Goal: Transaction & Acquisition: Obtain resource

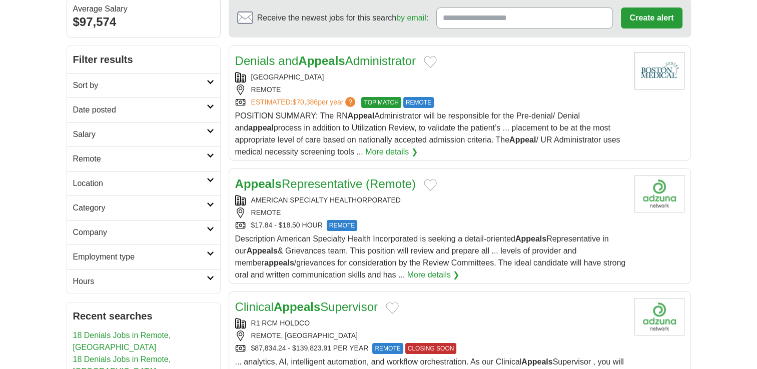
scroll to position [100, 0]
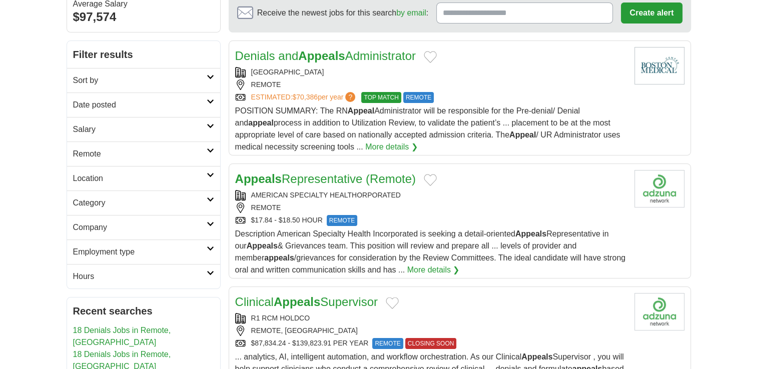
click at [408, 225] on div "Appeals Representative (Remote) AMERICAN SPECIALTY HEALTHORPORATED REMOTE $17.8…" at bounding box center [430, 223] width 391 height 106
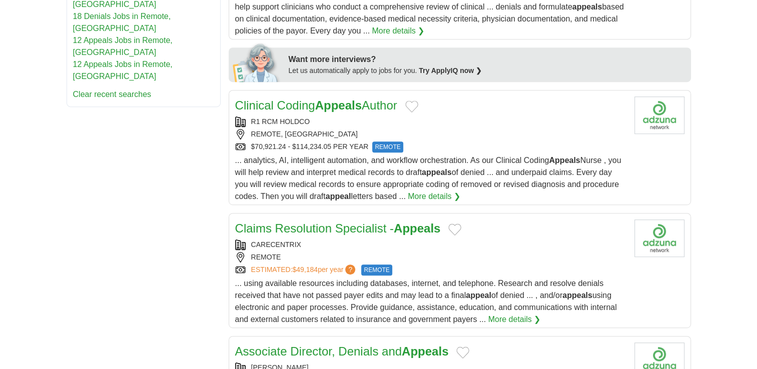
scroll to position [600, 0]
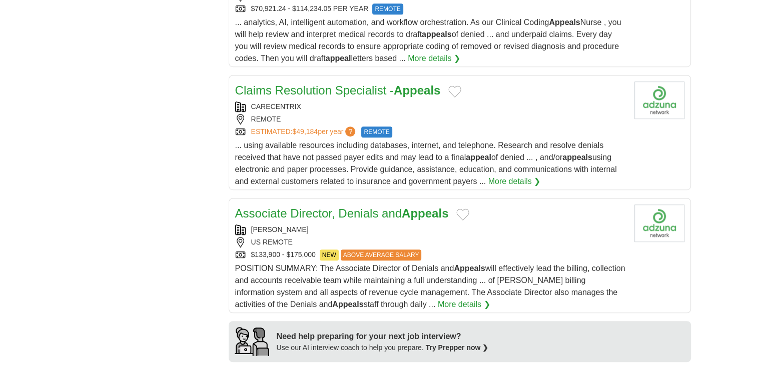
click at [461, 90] on button "Add to favorite jobs" at bounding box center [454, 92] width 13 height 12
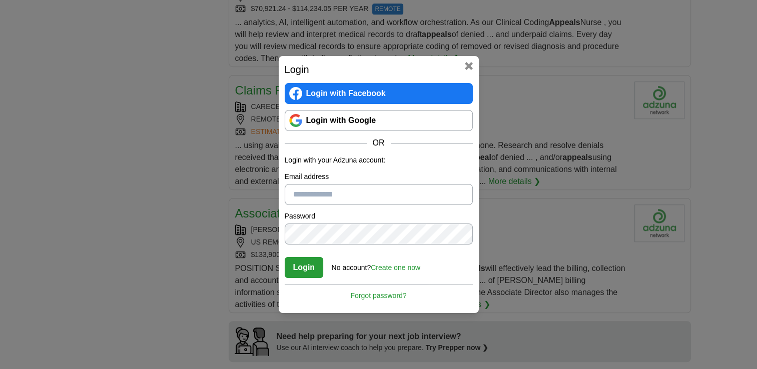
click at [466, 67] on button at bounding box center [469, 66] width 8 height 8
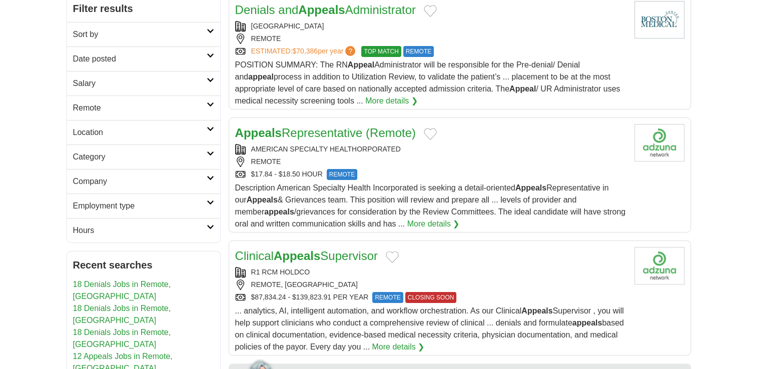
scroll to position [0, 0]
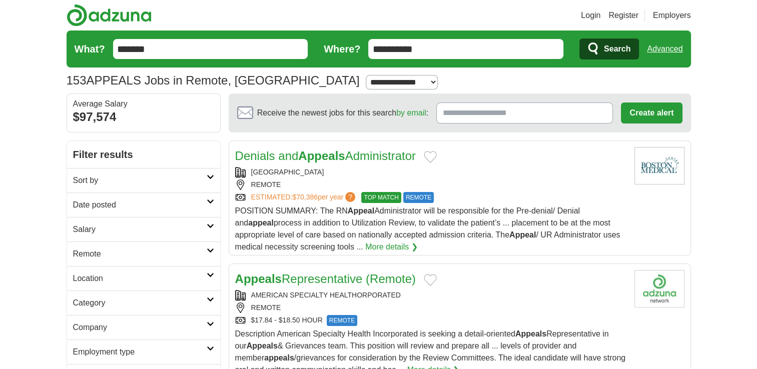
click at [629, 11] on link "Register" at bounding box center [623, 16] width 30 height 12
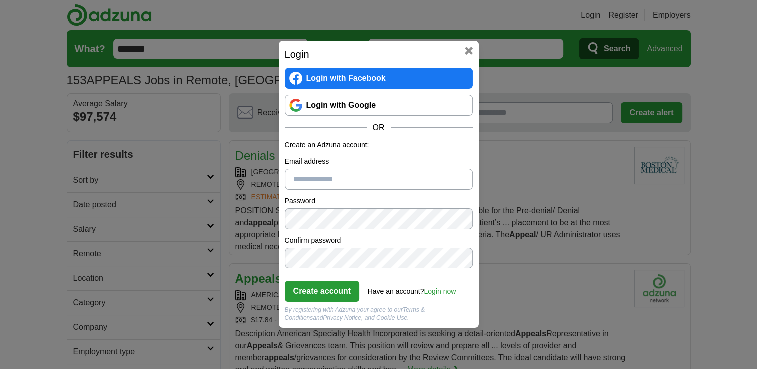
click at [351, 177] on input "Email address" at bounding box center [379, 179] width 188 height 21
type input "**********"
click at [256, 218] on div "**********" at bounding box center [378, 184] width 757 height 369
click at [329, 289] on button "Create account" at bounding box center [322, 291] width 75 height 21
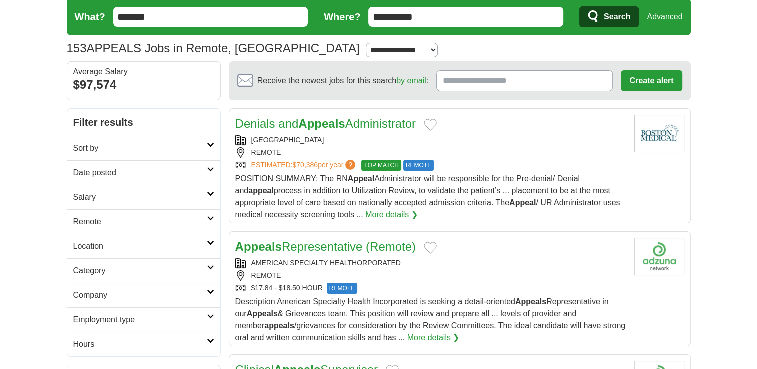
scroll to position [50, 0]
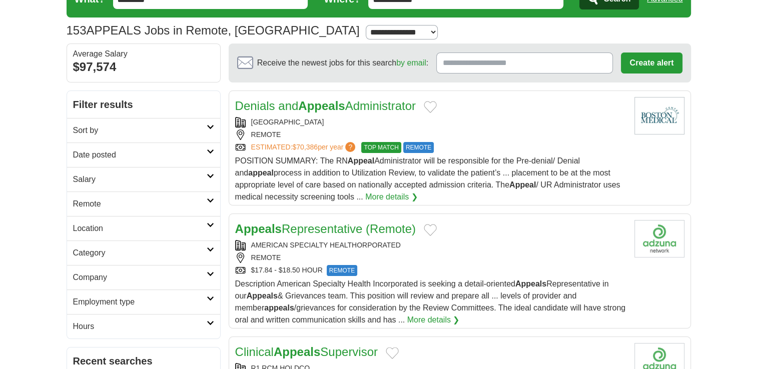
click at [437, 225] on button "Add to favorite jobs" at bounding box center [430, 230] width 13 height 12
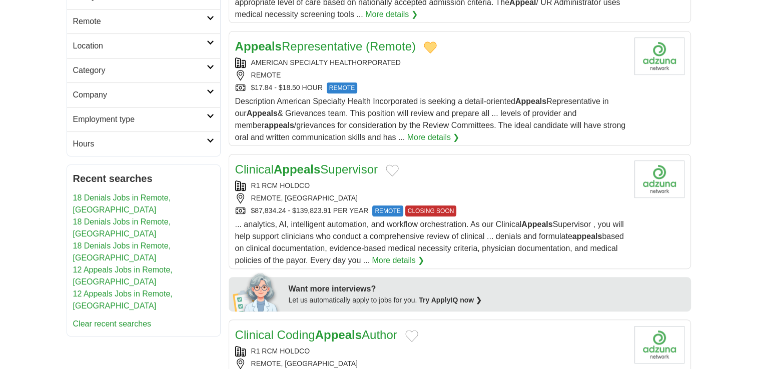
scroll to position [250, 0]
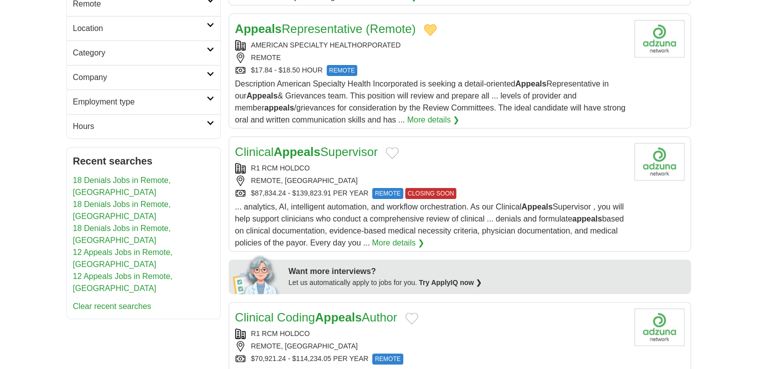
click at [396, 151] on button "Add to favorite jobs" at bounding box center [392, 153] width 13 height 12
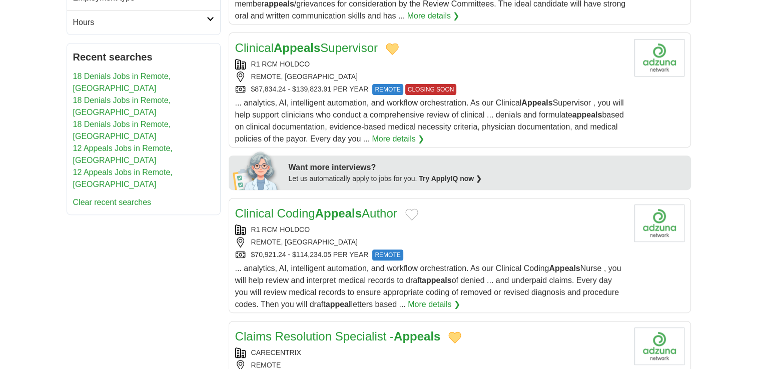
scroll to position [400, 0]
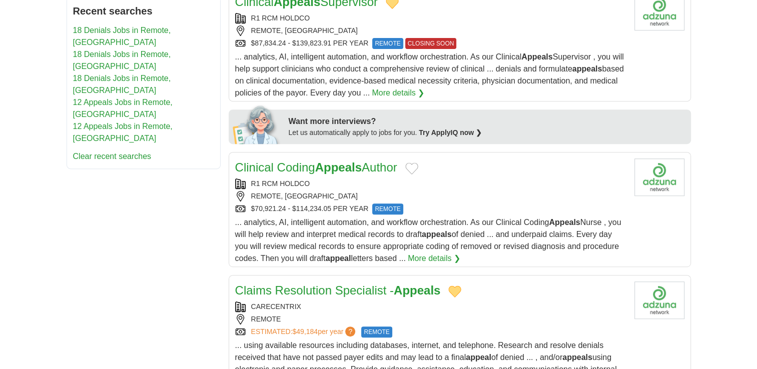
click at [418, 168] on button "Add to favorite jobs" at bounding box center [411, 169] width 13 height 12
click at [417, 163] on button "Add to favorite jobs" at bounding box center [411, 169] width 13 height 12
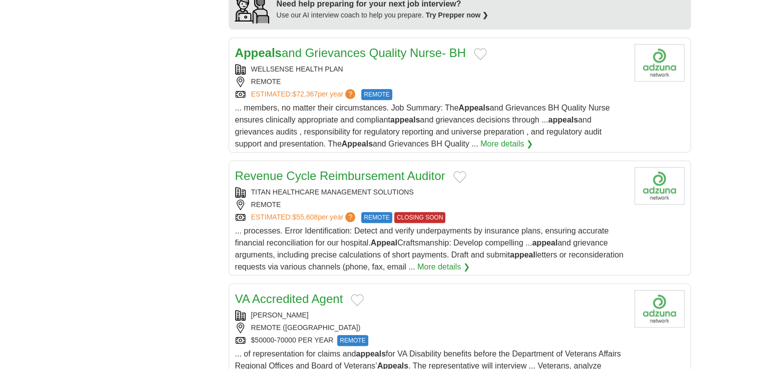
scroll to position [950, 0]
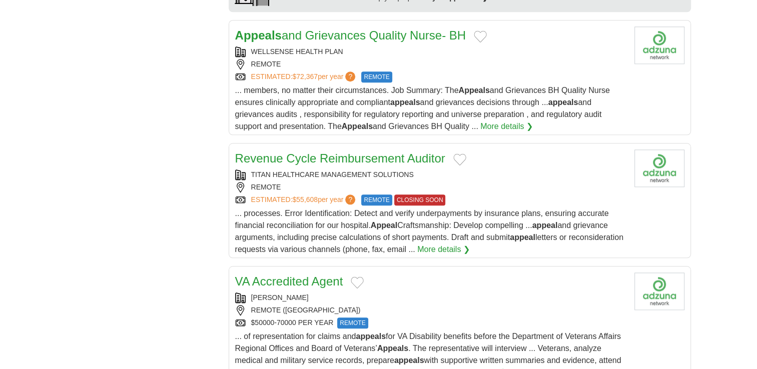
click at [456, 154] on button "Add to favorite jobs" at bounding box center [459, 160] width 13 height 12
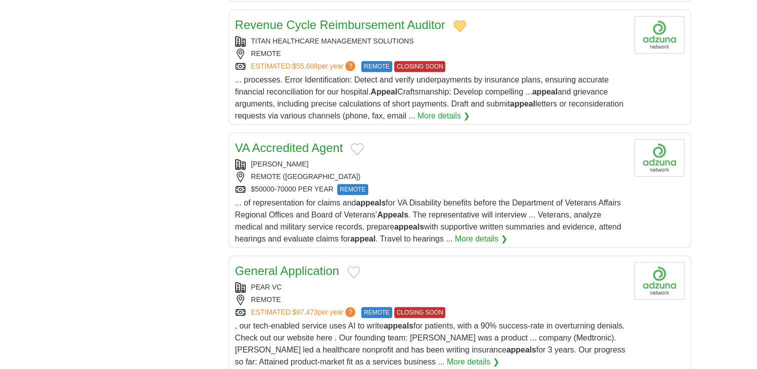
scroll to position [1100, 0]
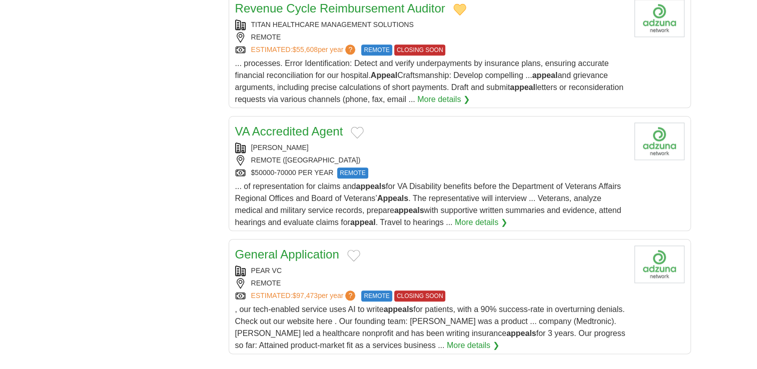
click at [358, 128] on button "Add to favorite jobs" at bounding box center [357, 133] width 13 height 12
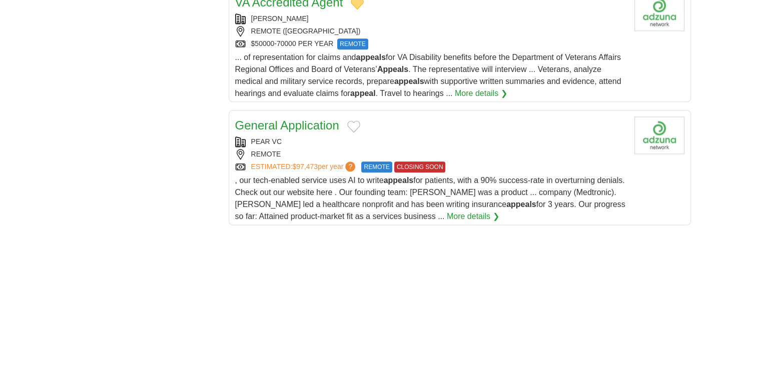
scroll to position [1250, 0]
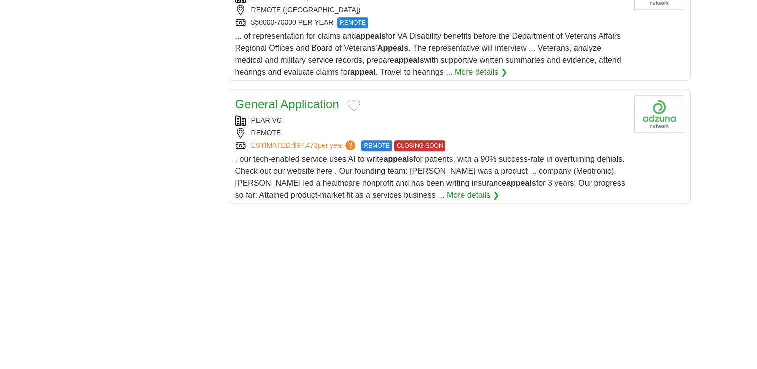
click at [357, 100] on button "Add to favorite jobs" at bounding box center [353, 106] width 13 height 12
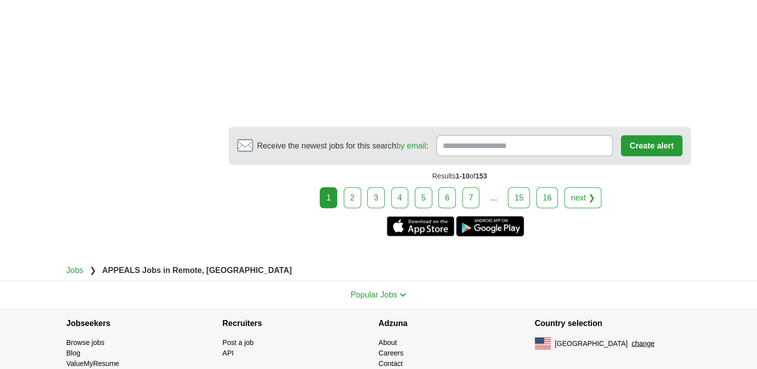
scroll to position [2101, 0]
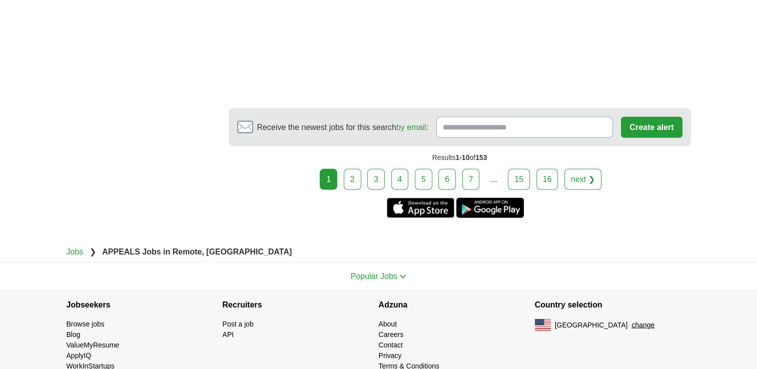
click at [352, 181] on link "2" at bounding box center [353, 179] width 18 height 21
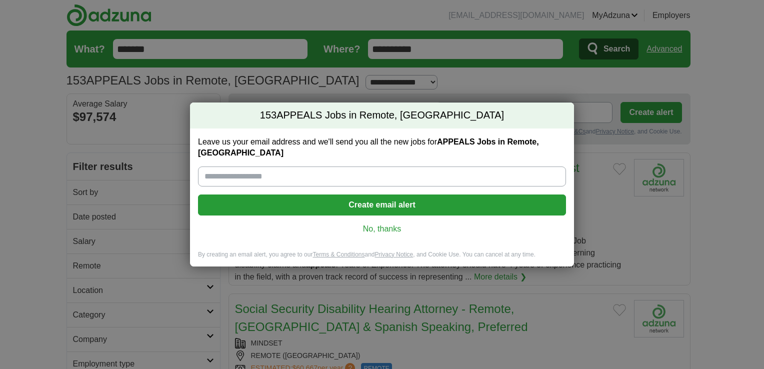
click at [381, 226] on link "No, thanks" at bounding box center [382, 229] width 352 height 11
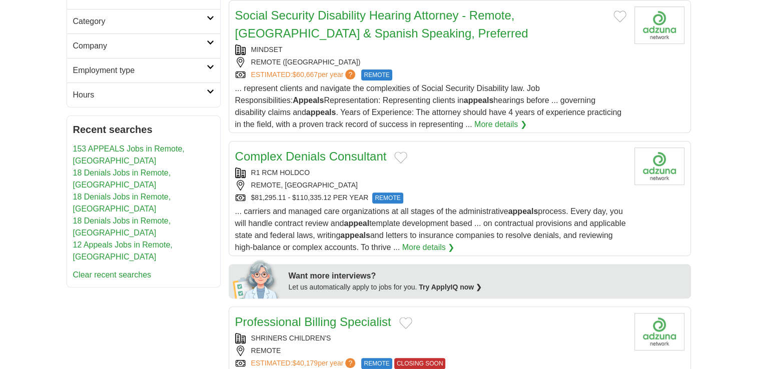
scroll to position [300, 0]
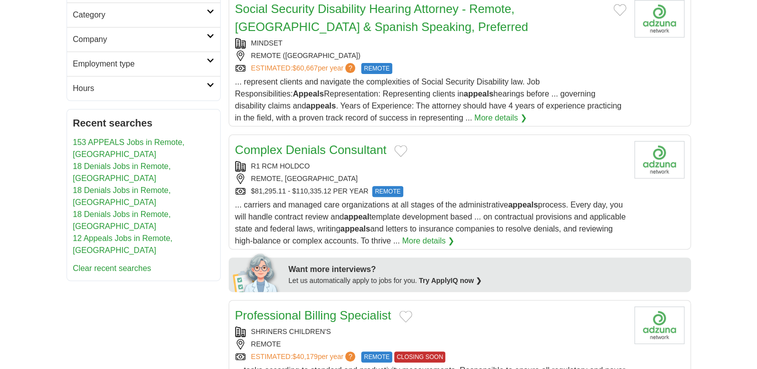
click at [398, 145] on button "Add to favorite jobs" at bounding box center [400, 151] width 13 height 12
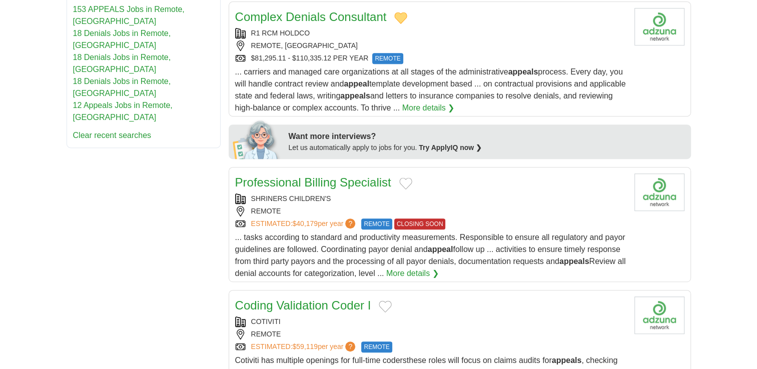
scroll to position [450, 0]
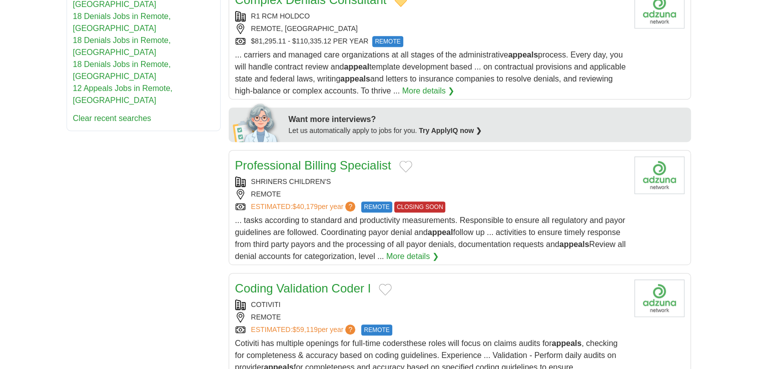
click at [406, 168] on button "Add to favorite jobs" at bounding box center [405, 167] width 13 height 12
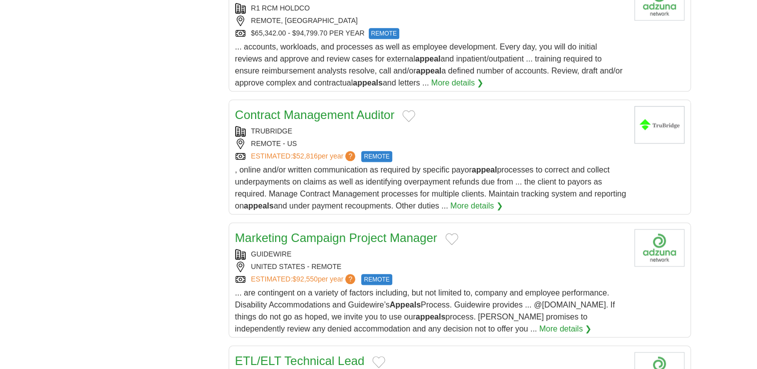
scroll to position [1100, 0]
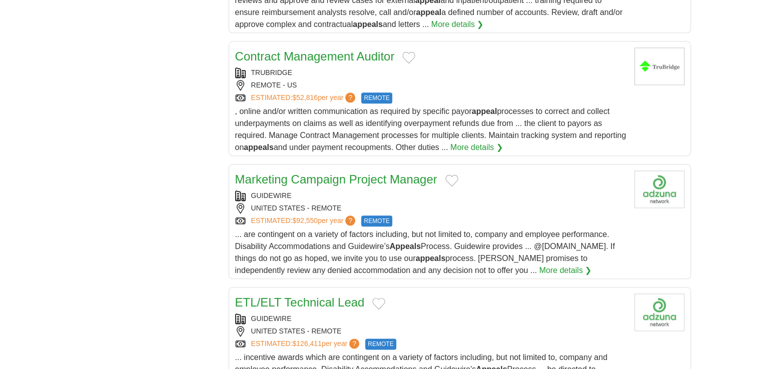
click at [407, 48] on div "Contract Management Auditor" at bounding box center [430, 57] width 391 height 18
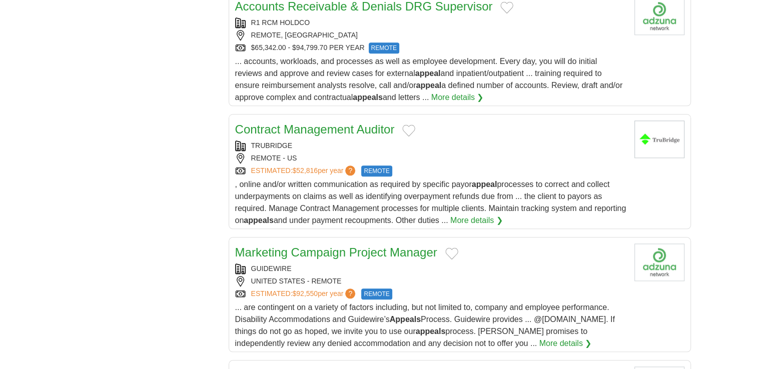
scroll to position [1050, 0]
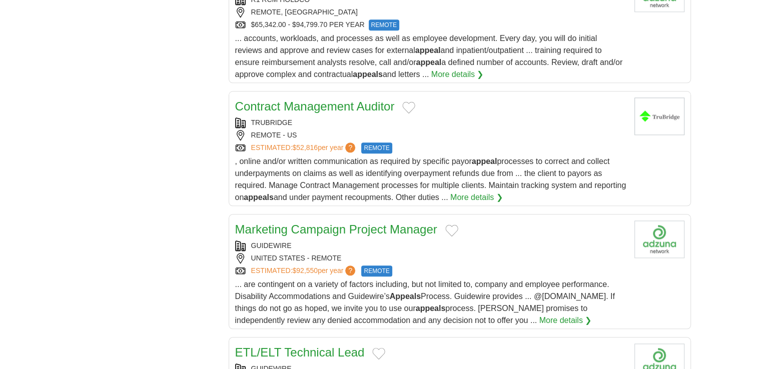
click at [352, 143] on link "ESTIMATED: $52,816 per year ?" at bounding box center [304, 148] width 107 height 11
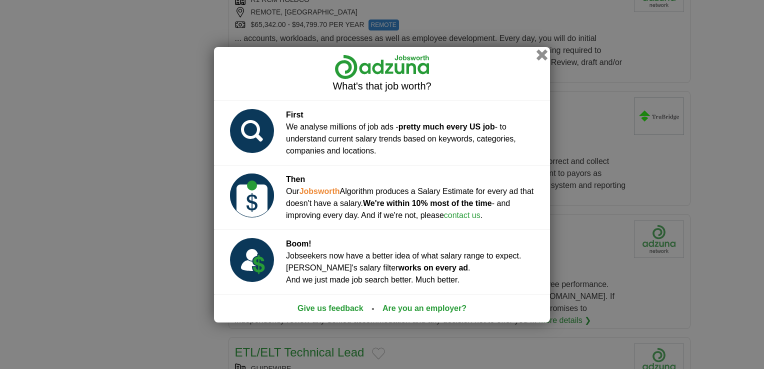
click at [546, 54] on button "button" at bounding box center [542, 54] width 11 height 11
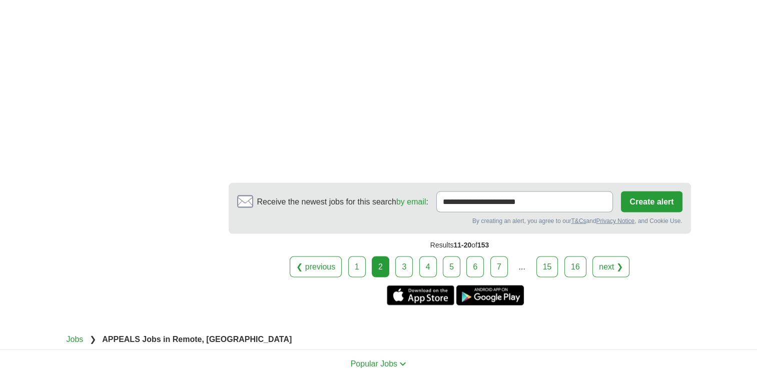
scroll to position [1951, 0]
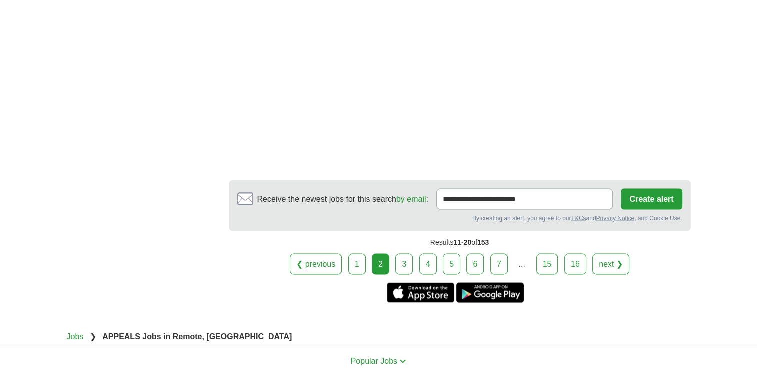
click at [400, 259] on link "3" at bounding box center [404, 264] width 18 height 21
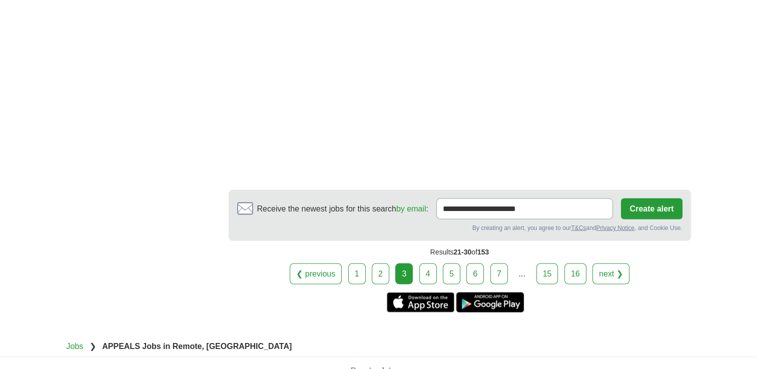
scroll to position [2001, 0]
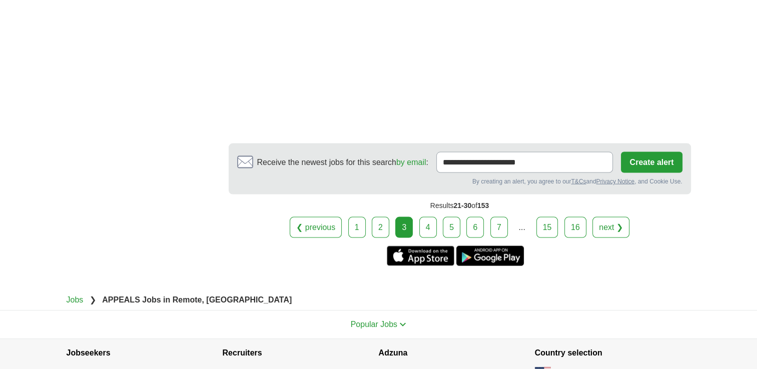
click at [432, 217] on link "4" at bounding box center [428, 227] width 18 height 21
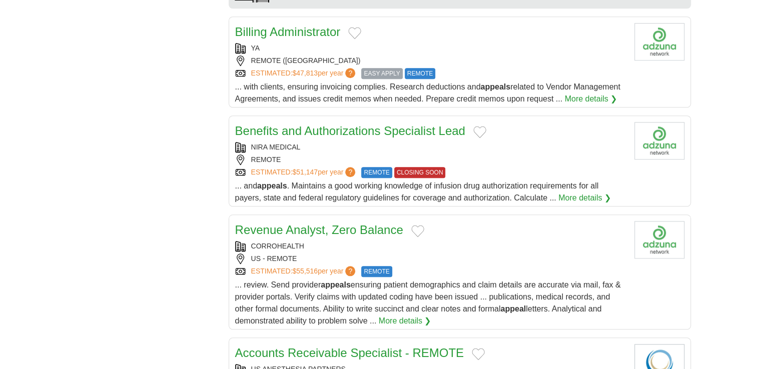
scroll to position [950, 0]
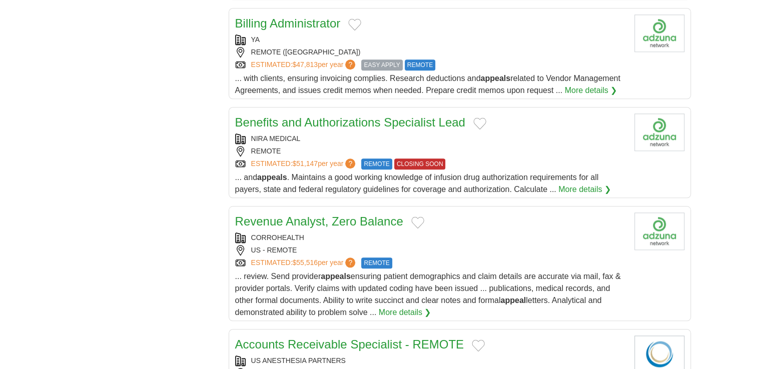
click at [416, 217] on button "Add to favorite jobs" at bounding box center [417, 223] width 13 height 12
click at [478, 120] on button "Add to favorite jobs" at bounding box center [479, 124] width 13 height 12
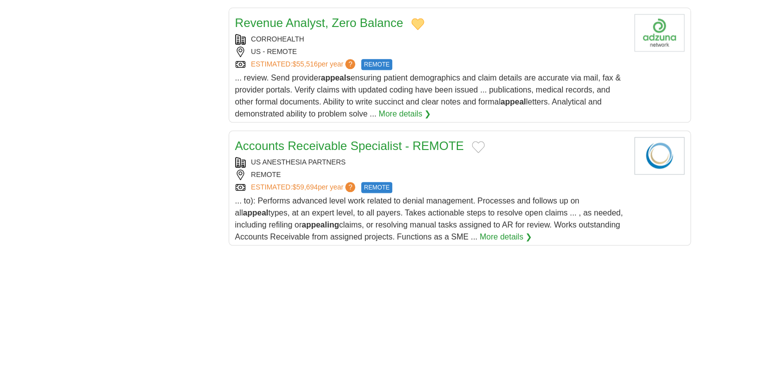
scroll to position [1150, 0]
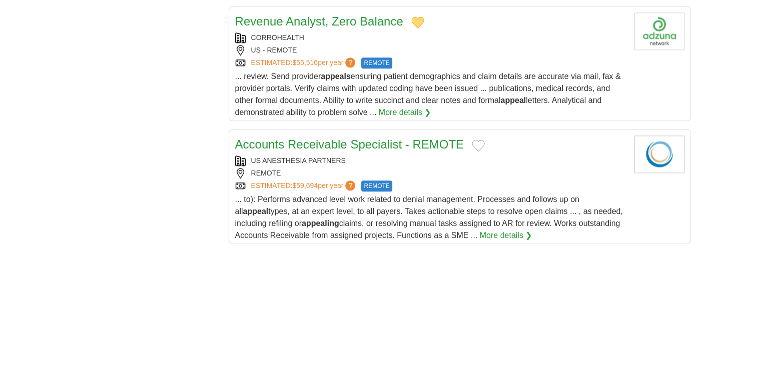
click at [476, 141] on button "Add to favorite jobs" at bounding box center [478, 146] width 13 height 12
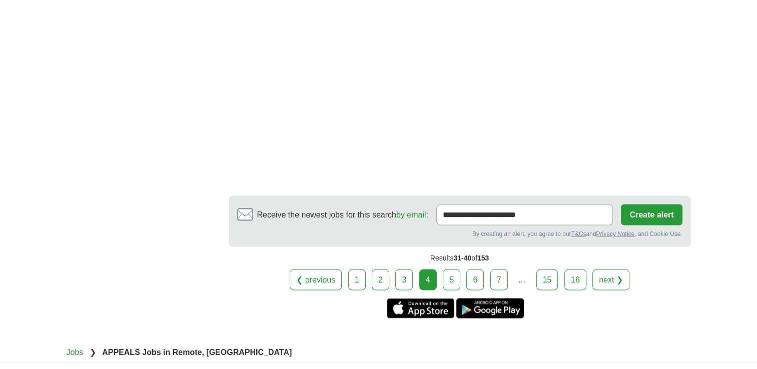
scroll to position [1851, 0]
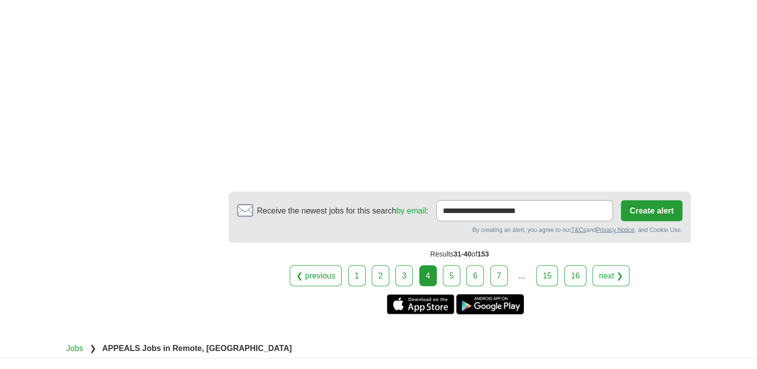
click at [448, 275] on link "5" at bounding box center [452, 275] width 18 height 21
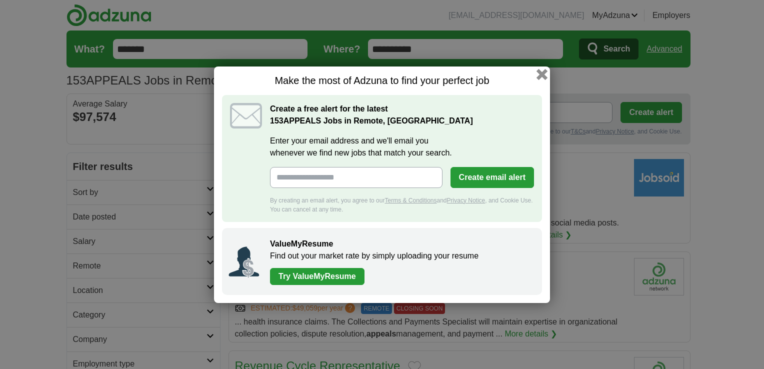
click at [543, 73] on button "button" at bounding box center [542, 74] width 11 height 11
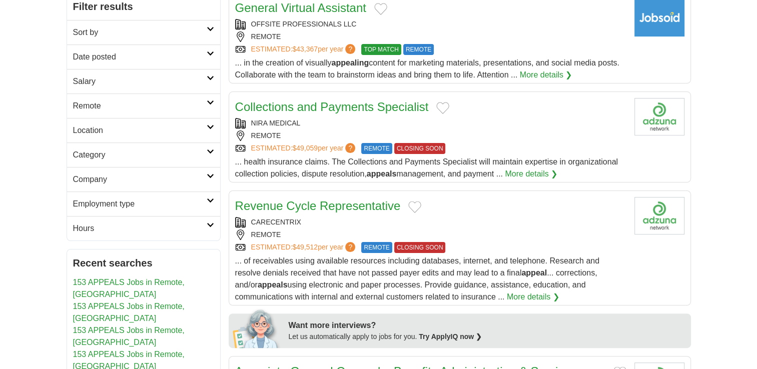
scroll to position [200, 0]
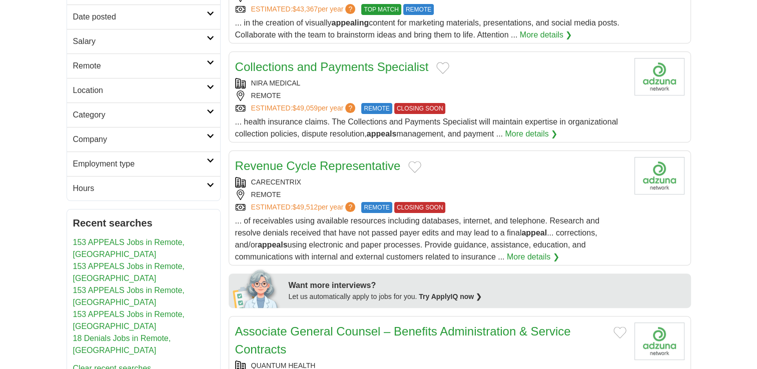
click at [418, 166] on button "Add to favorite jobs" at bounding box center [414, 167] width 13 height 12
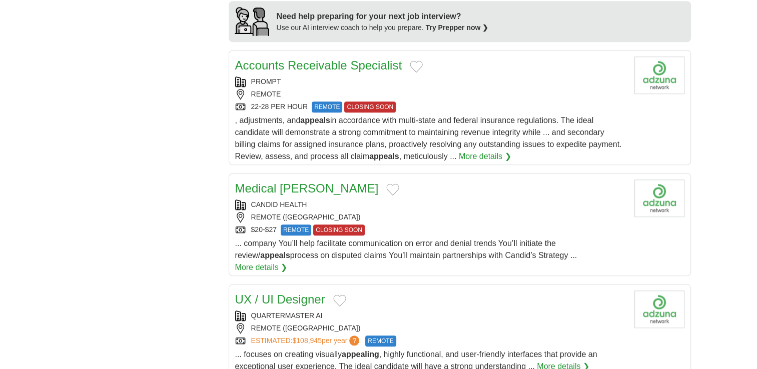
scroll to position [900, 0]
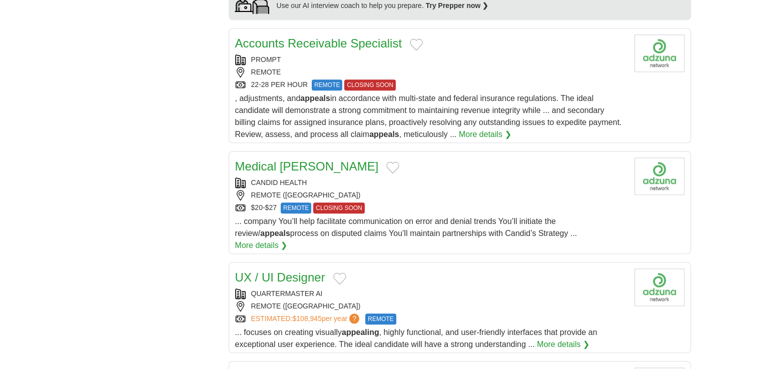
click at [413, 42] on button "Add to favorite jobs" at bounding box center [416, 45] width 13 height 12
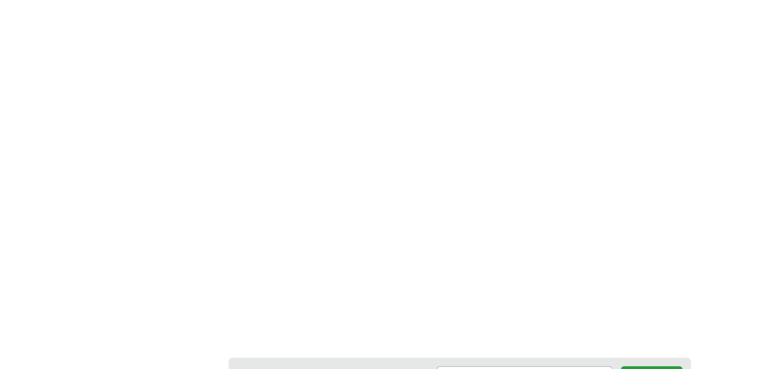
scroll to position [1751, 0]
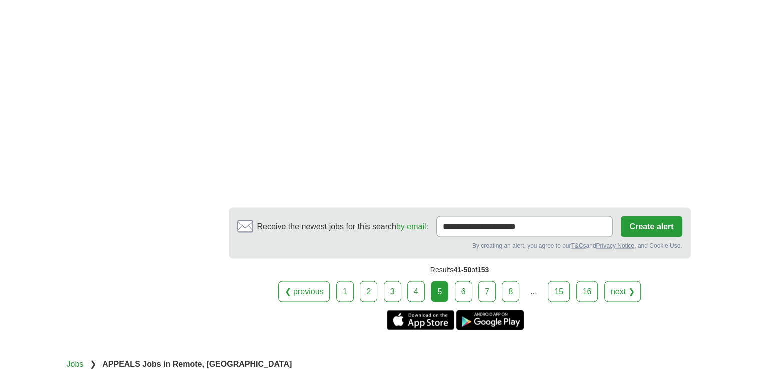
click at [467, 281] on link "6" at bounding box center [464, 291] width 18 height 21
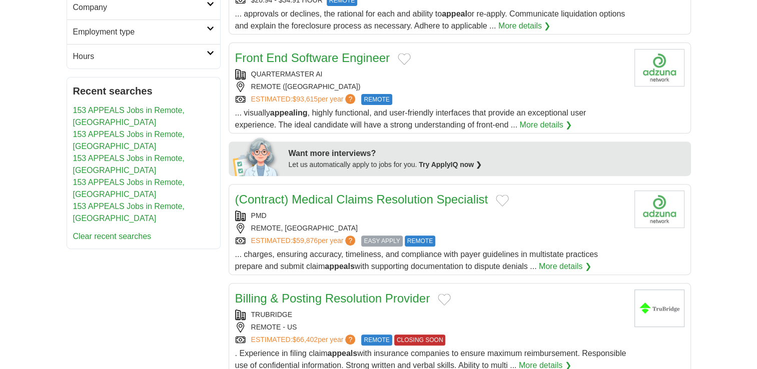
scroll to position [350, 0]
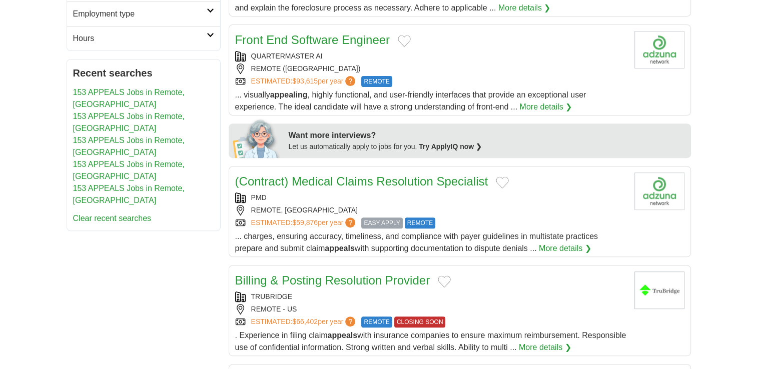
click at [503, 177] on button "Add to favorite jobs" at bounding box center [502, 183] width 13 height 12
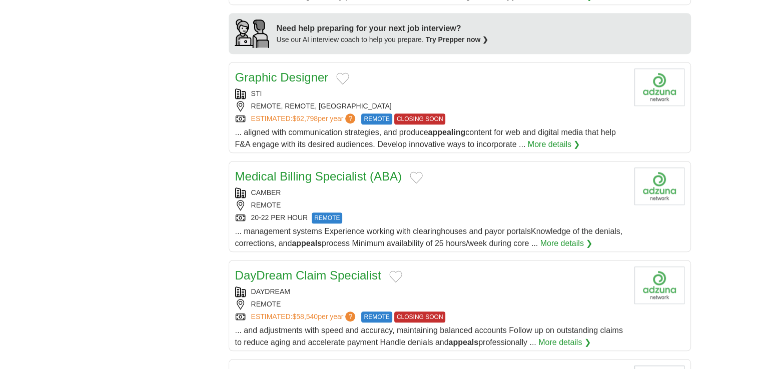
scroll to position [850, 0]
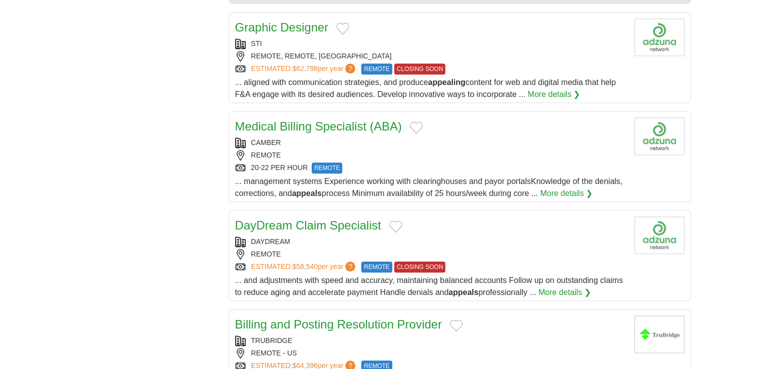
click at [413, 122] on button "Add to favorite jobs" at bounding box center [416, 128] width 13 height 12
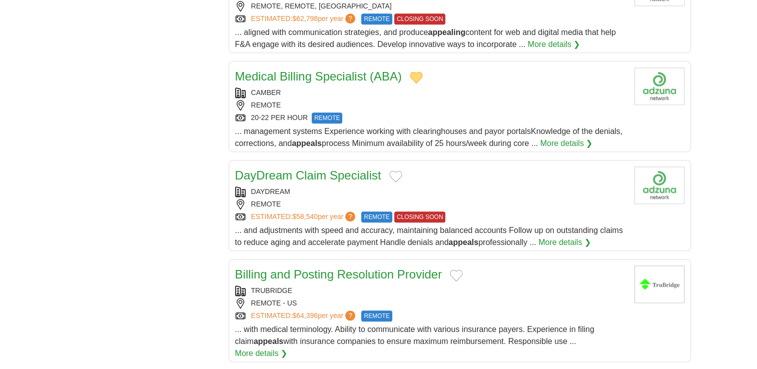
click at [395, 171] on button "Add to favorite jobs" at bounding box center [395, 177] width 13 height 12
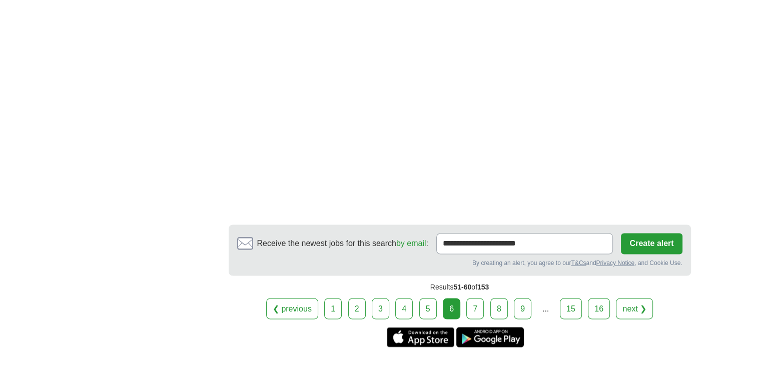
scroll to position [1650, 0]
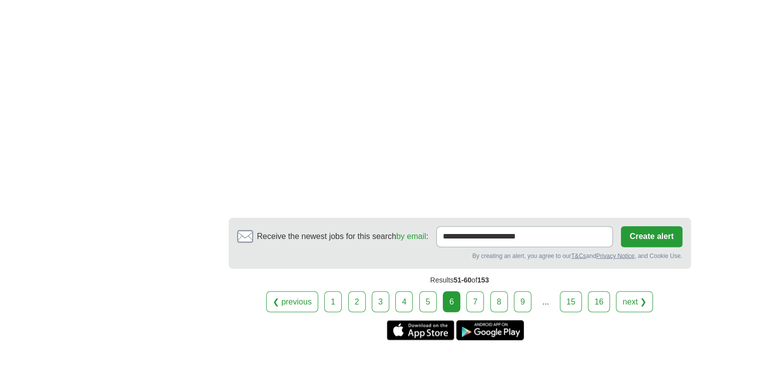
click at [468, 291] on link "7" at bounding box center [475, 301] width 18 height 21
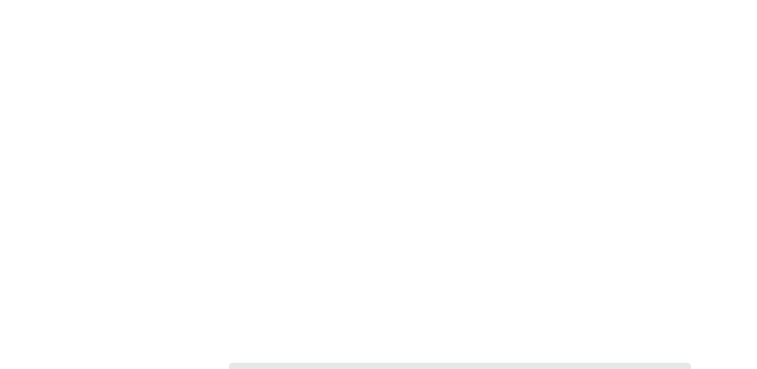
scroll to position [1650, 0]
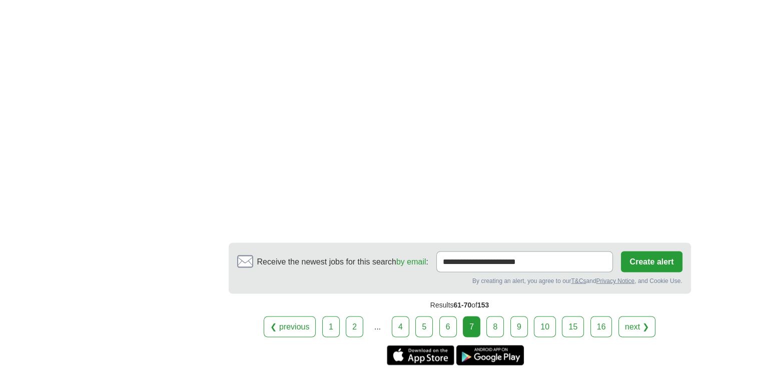
click at [494, 317] on link "8" at bounding box center [495, 326] width 18 height 21
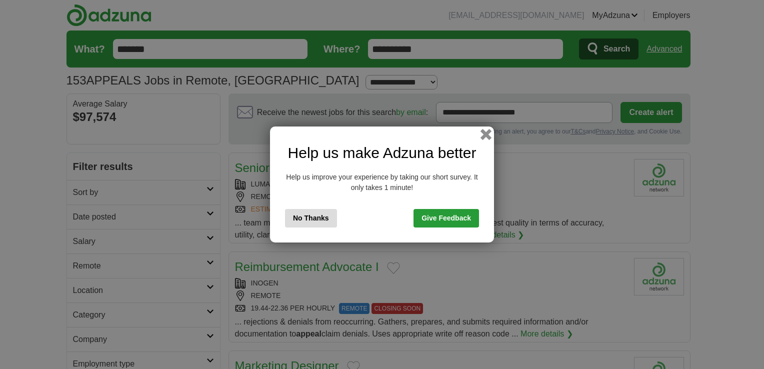
click at [485, 135] on button "button" at bounding box center [486, 134] width 11 height 11
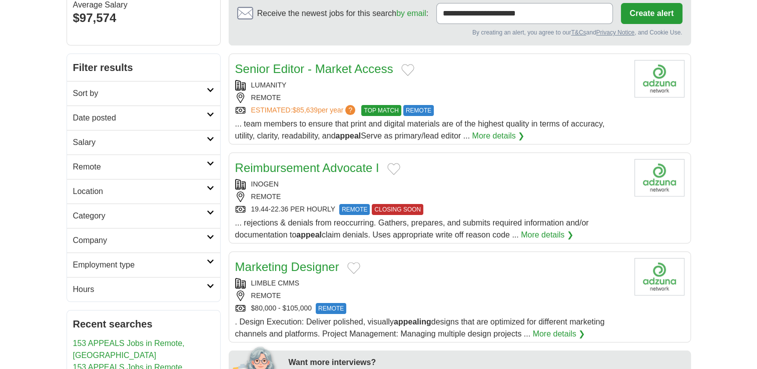
scroll to position [100, 0]
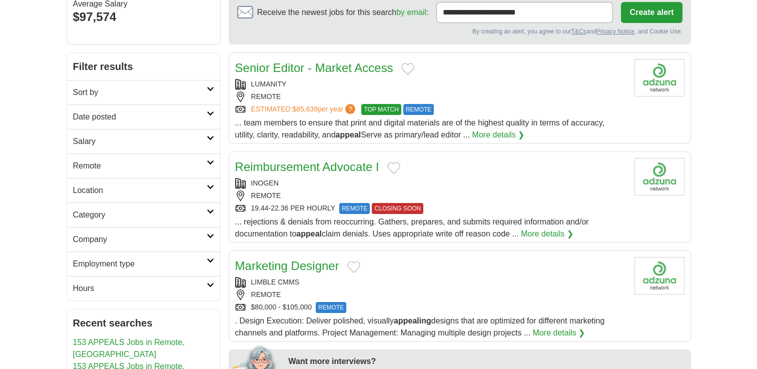
click at [389, 166] on button "Add to favorite jobs" at bounding box center [393, 168] width 13 height 12
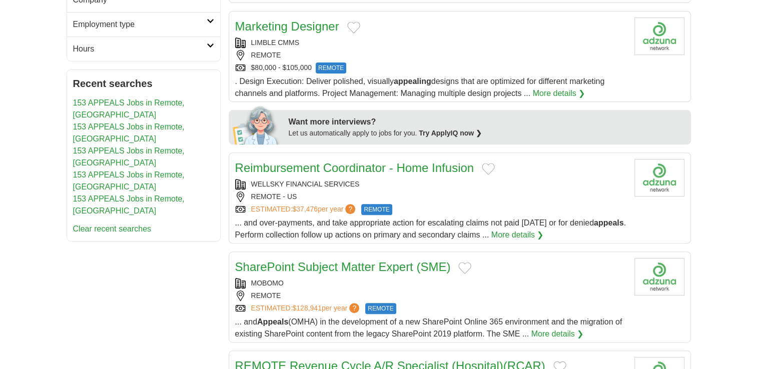
scroll to position [350, 0]
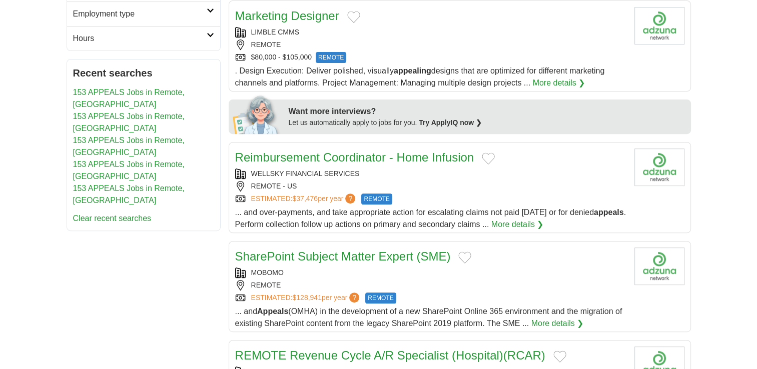
click at [487, 153] on button "Add to favorite jobs" at bounding box center [488, 159] width 13 height 12
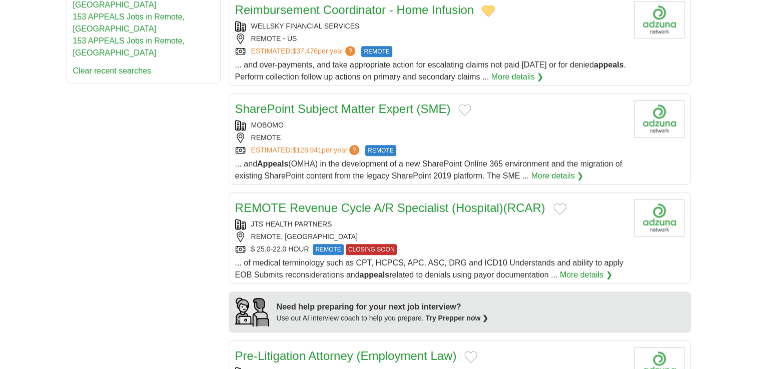
scroll to position [500, 0]
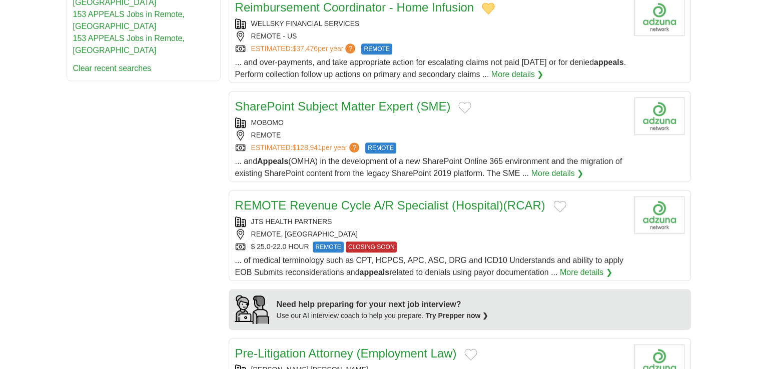
click at [556, 203] on button "Add to favorite jobs" at bounding box center [559, 207] width 13 height 12
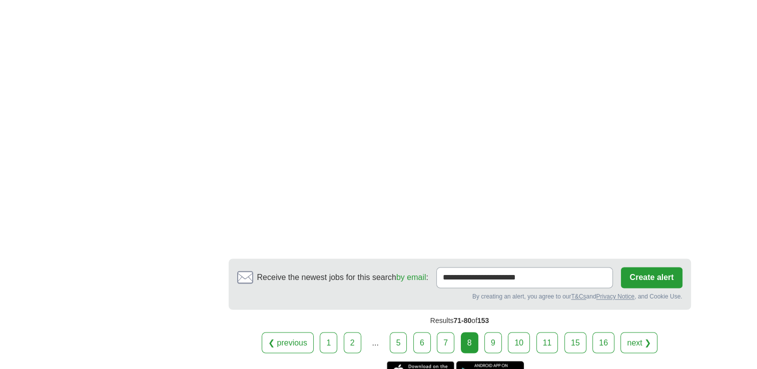
scroll to position [1600, 0]
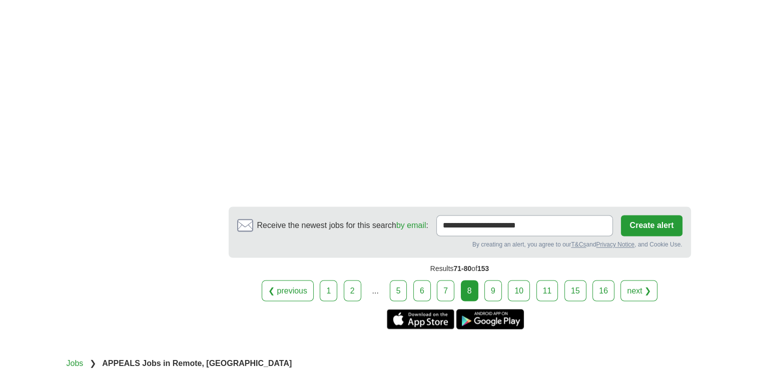
click at [493, 285] on link "9" at bounding box center [493, 290] width 18 height 21
click at [472, 290] on div "8" at bounding box center [470, 290] width 18 height 21
click at [470, 284] on div "8" at bounding box center [470, 290] width 18 height 21
click at [497, 288] on link "9" at bounding box center [493, 290] width 18 height 21
click at [492, 287] on link "9" at bounding box center [493, 290] width 18 height 21
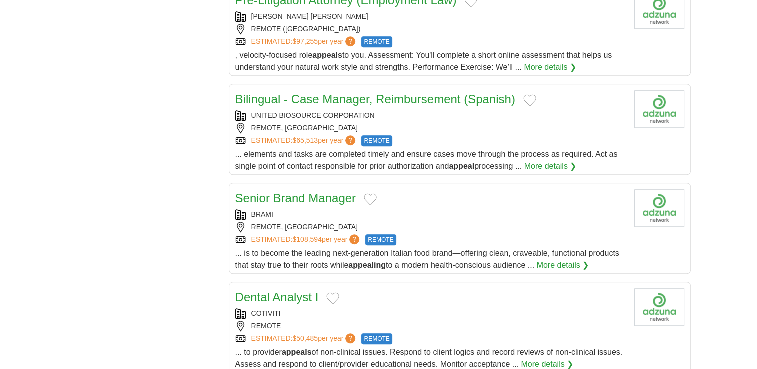
scroll to position [700, 0]
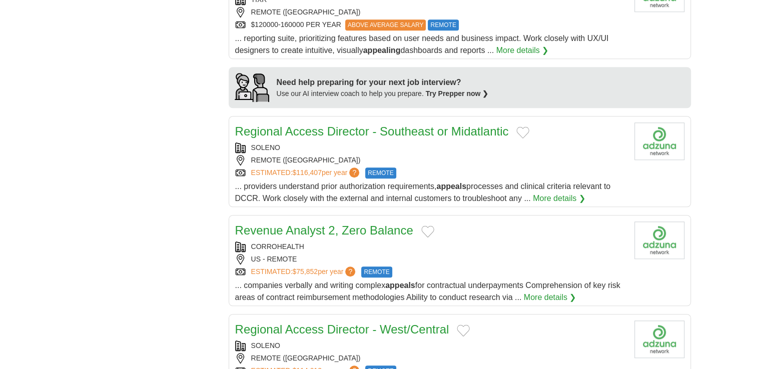
scroll to position [750, 0]
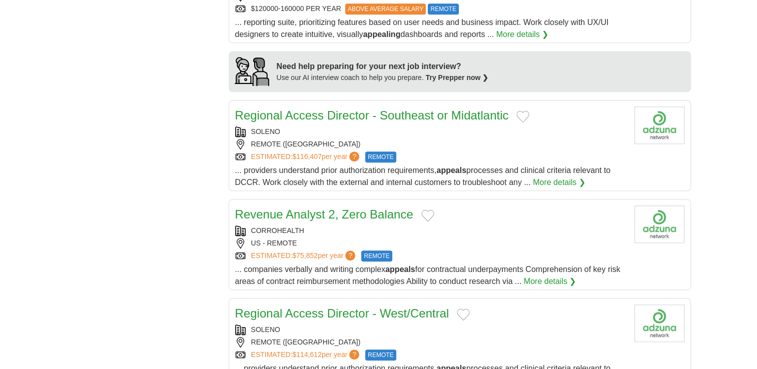
click at [429, 210] on button "Add to favorite jobs" at bounding box center [427, 216] width 13 height 12
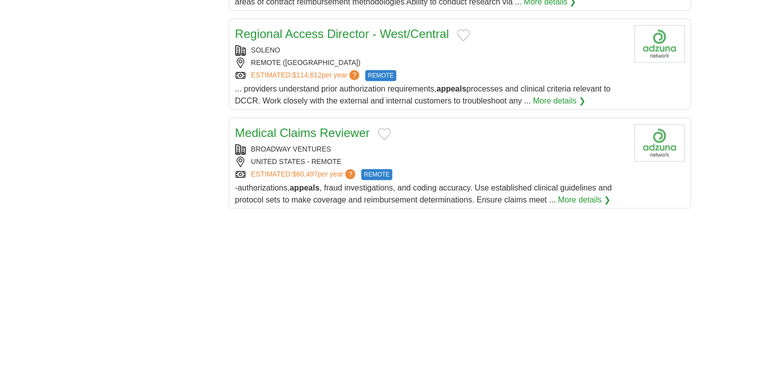
scroll to position [1050, 0]
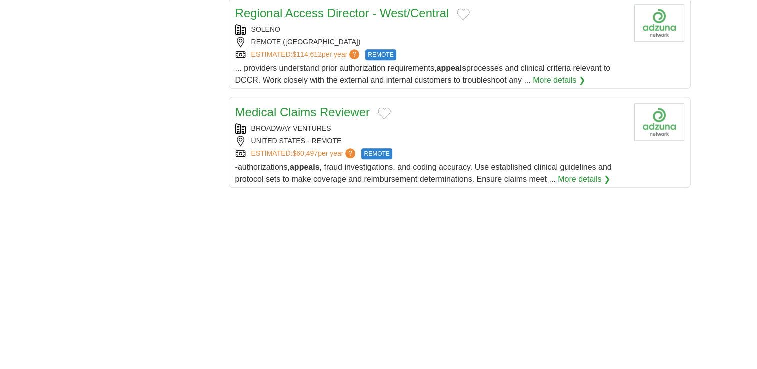
click at [383, 108] on button "Add to favorite jobs" at bounding box center [384, 114] width 13 height 12
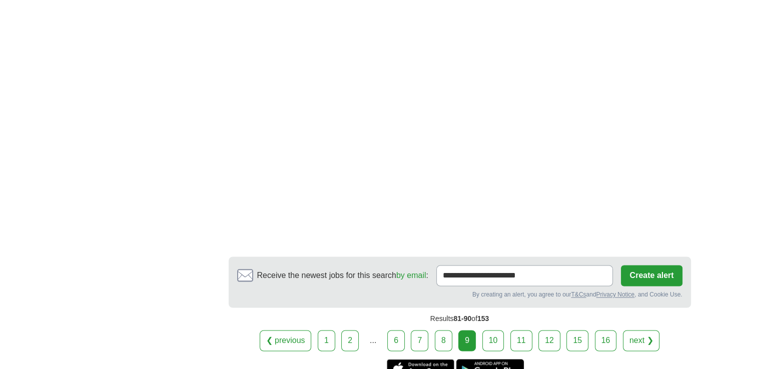
scroll to position [1650, 0]
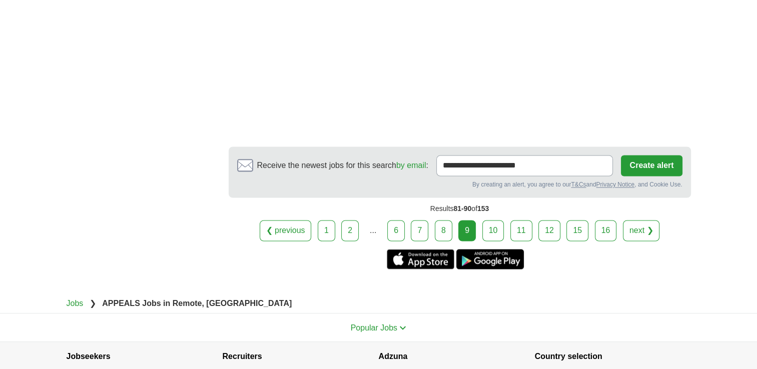
click at [493, 220] on link "10" at bounding box center [493, 230] width 22 height 21
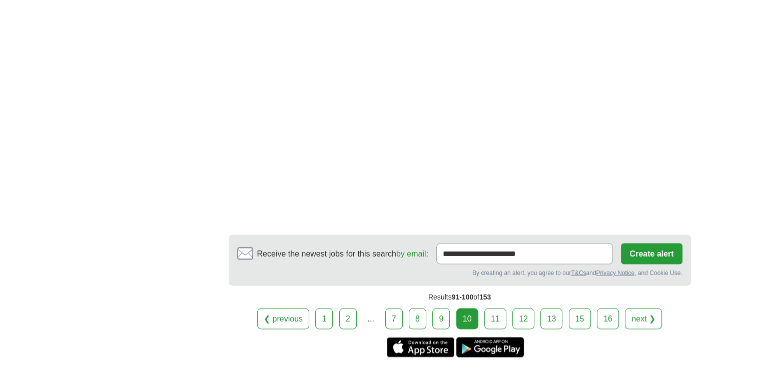
scroll to position [1879, 0]
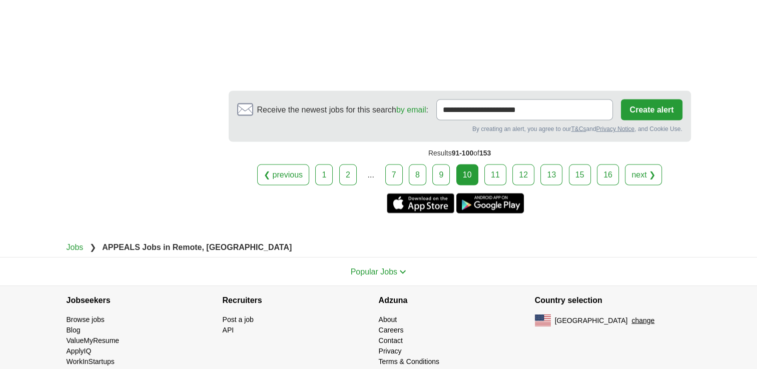
click at [504, 164] on link "11" at bounding box center [495, 174] width 22 height 21
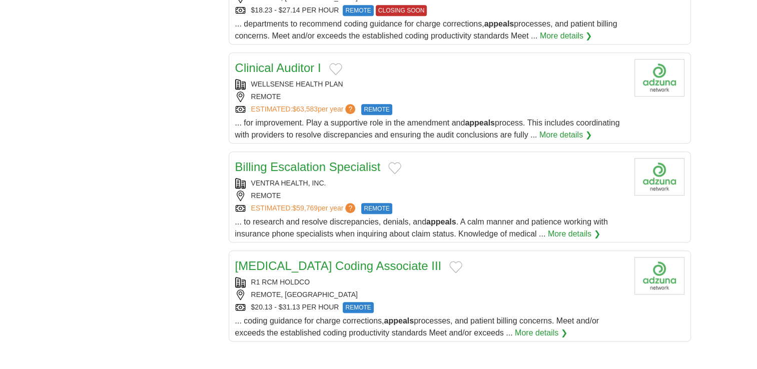
scroll to position [900, 0]
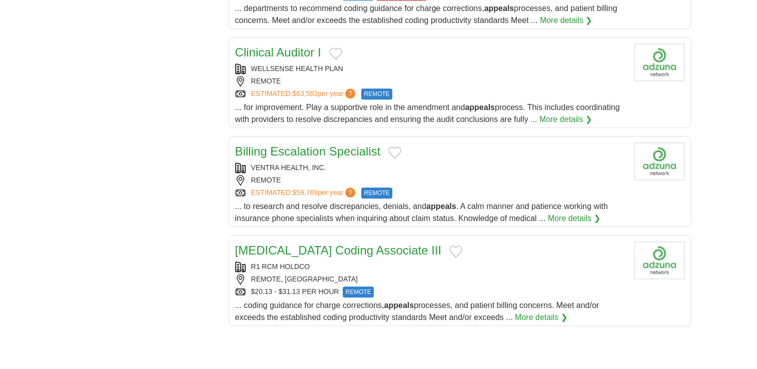
click at [392, 148] on button "Add to favorite jobs" at bounding box center [394, 153] width 13 height 12
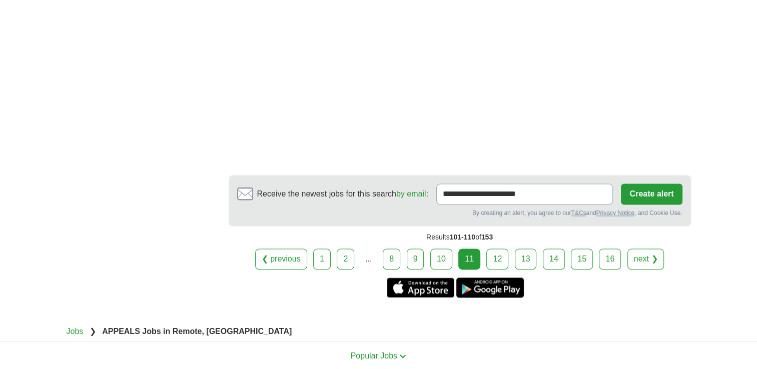
scroll to position [1300, 0]
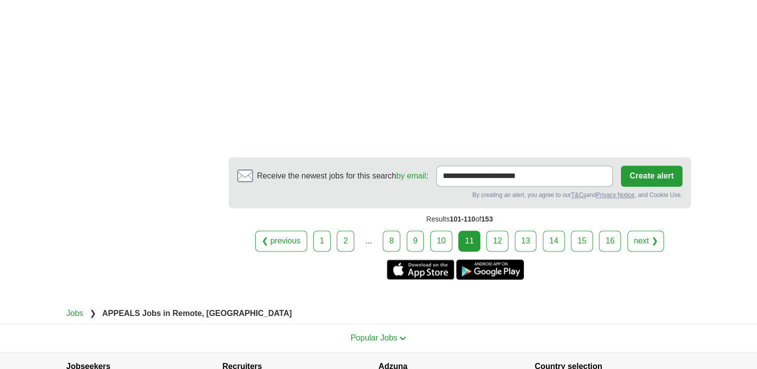
click at [488, 236] on link "12" at bounding box center [497, 241] width 22 height 21
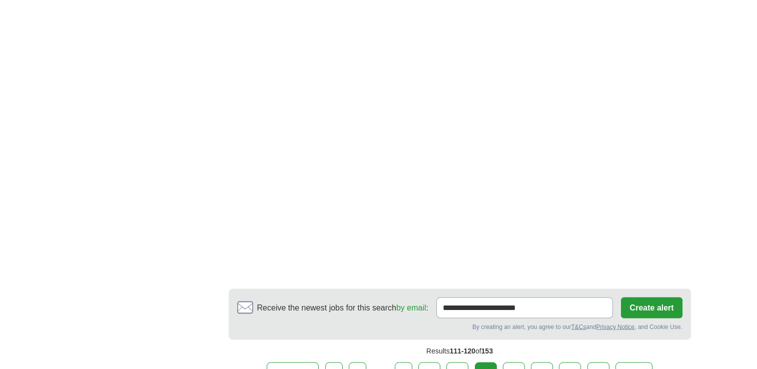
scroll to position [1700, 0]
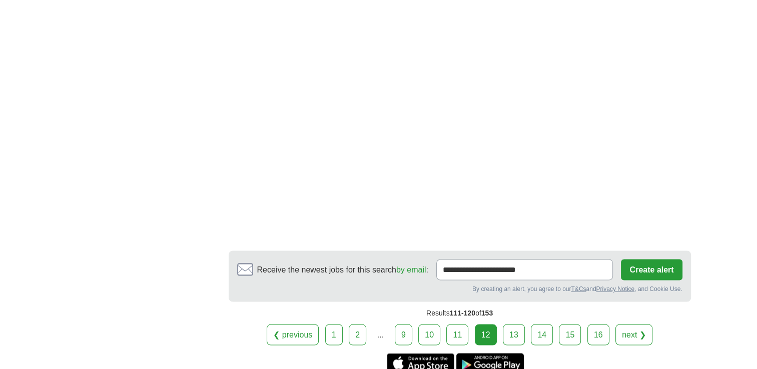
click at [514, 328] on link "13" at bounding box center [514, 334] width 22 height 21
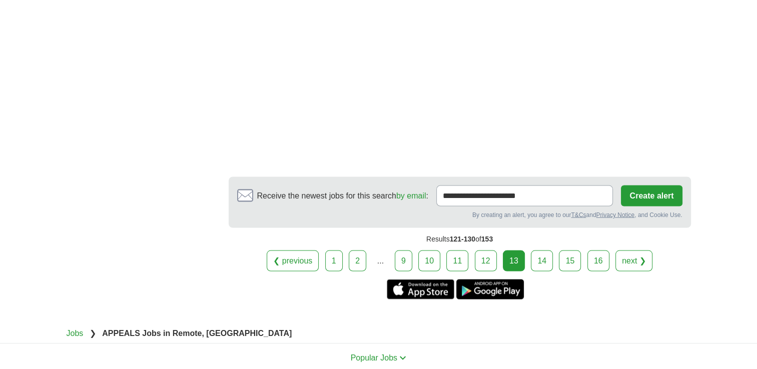
scroll to position [1801, 0]
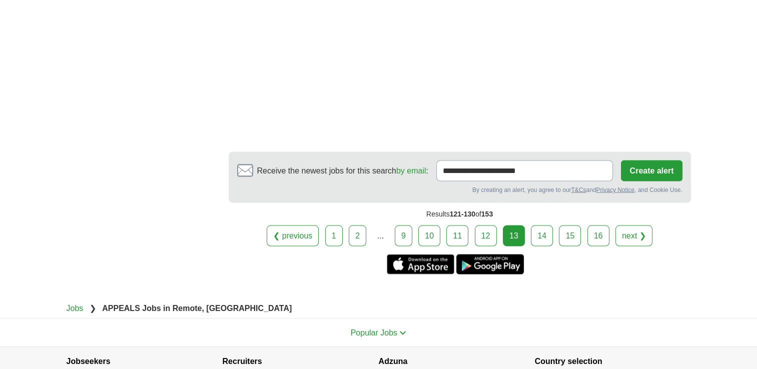
click at [538, 225] on link "14" at bounding box center [542, 235] width 22 height 21
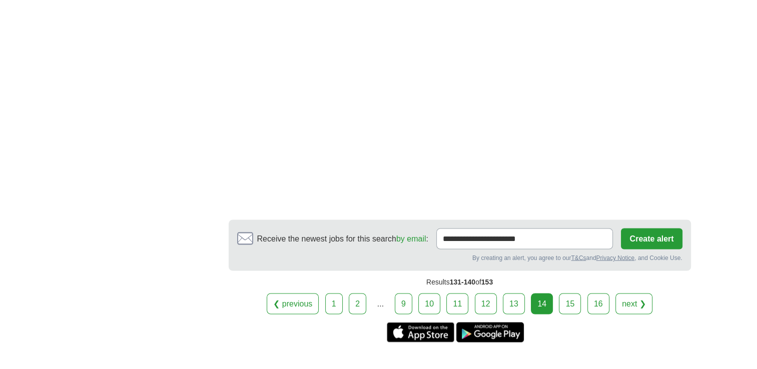
scroll to position [1700, 0]
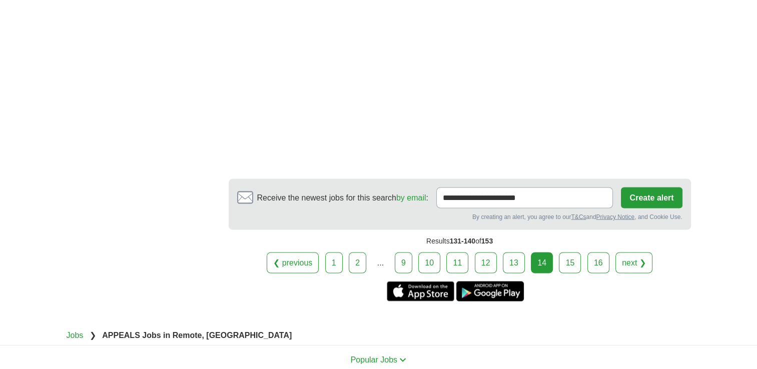
click at [562, 252] on link "15" at bounding box center [570, 262] width 22 height 21
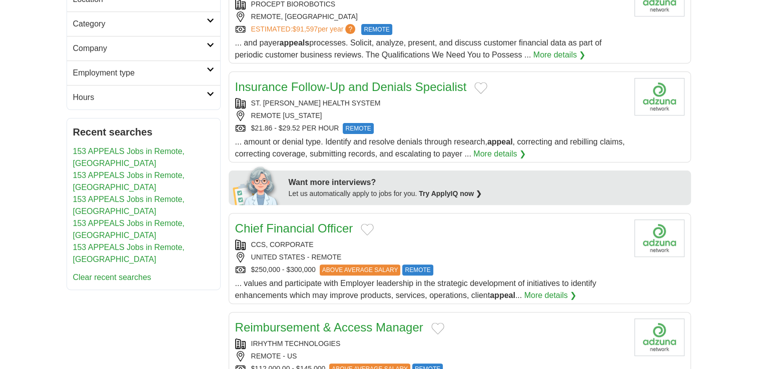
scroll to position [300, 0]
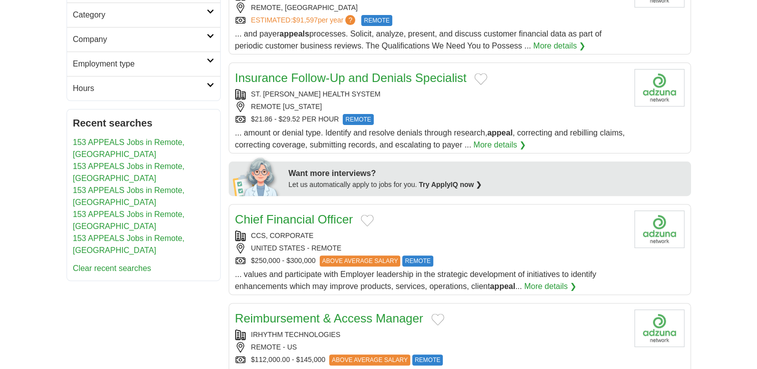
click at [483, 73] on button "Add to favorite jobs" at bounding box center [480, 79] width 13 height 12
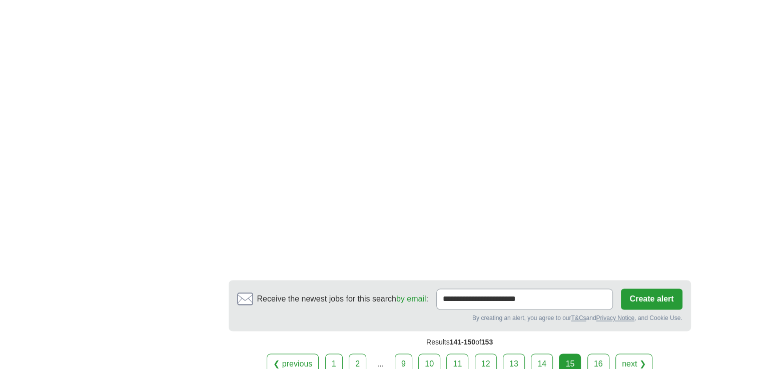
scroll to position [1600, 0]
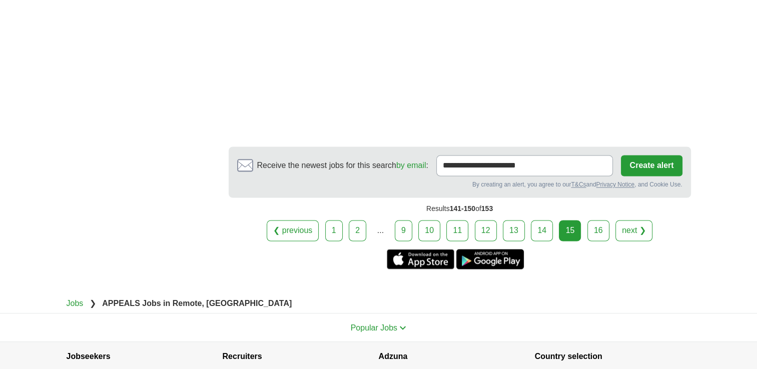
click at [592, 220] on link "16" at bounding box center [598, 230] width 22 height 21
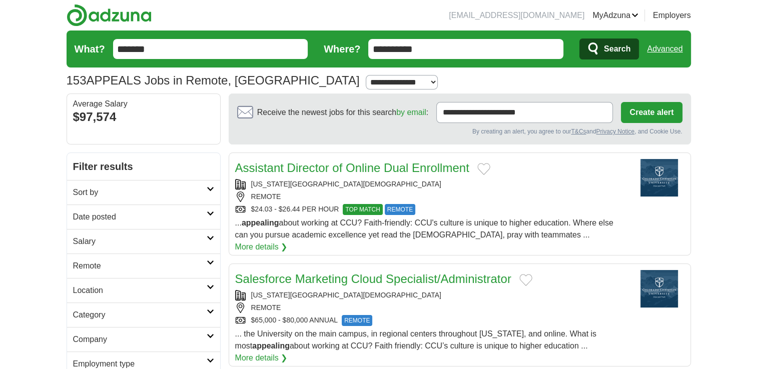
click at [632, 12] on link "MyAdzuna" at bounding box center [615, 16] width 46 height 12
click at [634, 14] on link "MyAdzuna" at bounding box center [615, 16] width 46 height 12
click at [0, 0] on link "Favorites" at bounding box center [0, 0] width 0 height 0
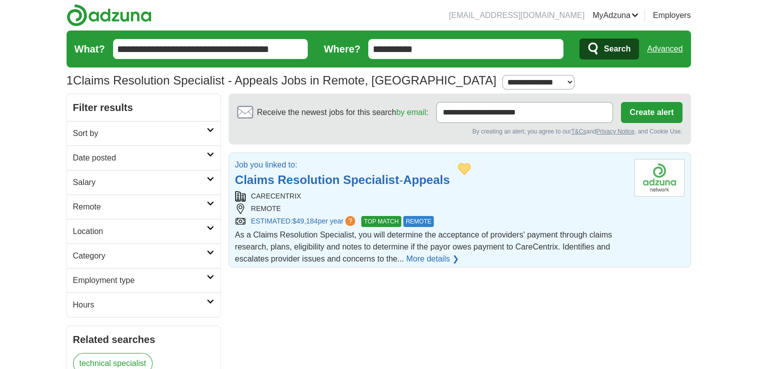
click at [440, 262] on link "More details ❯" at bounding box center [432, 259] width 53 height 12
drag, startPoint x: 471, startPoint y: 167, endPoint x: 514, endPoint y: 188, distance: 47.9
click at [471, 167] on button "Add to favorite jobs" at bounding box center [464, 169] width 13 height 12
click at [633, 13] on link "MyAdzuna" at bounding box center [615, 16] width 46 height 12
click at [0, 0] on link "Favorites" at bounding box center [0, 0] width 0 height 0
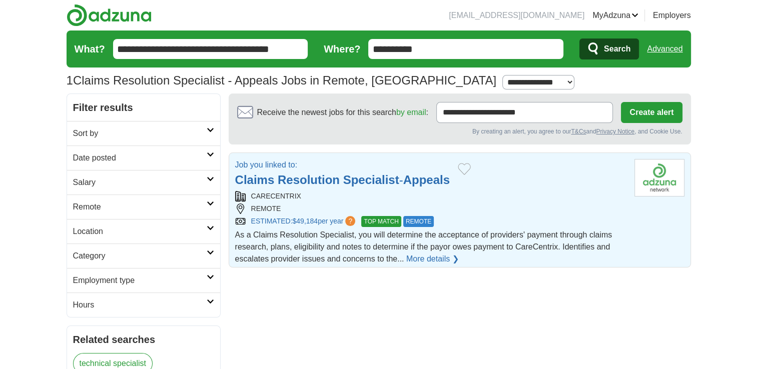
click at [0, 0] on link "Favorites" at bounding box center [0, 0] width 0 height 0
click at [471, 169] on button "Add to favorite jobs" at bounding box center [464, 169] width 13 height 12
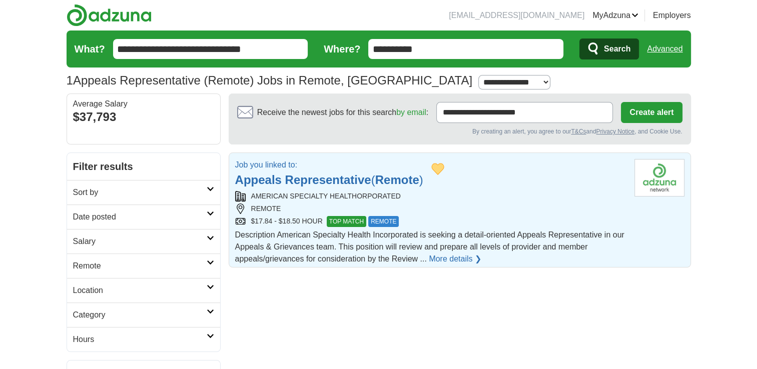
click at [370, 180] on strong "Representative" at bounding box center [328, 180] width 86 height 14
click at [437, 164] on button "Add to favorite jobs" at bounding box center [437, 169] width 13 height 12
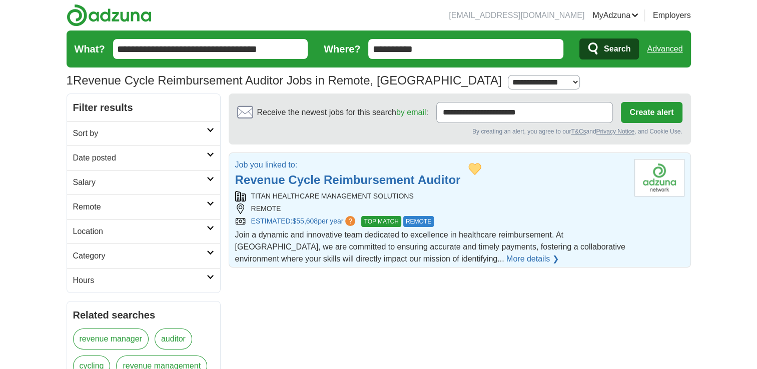
click at [328, 178] on strong "Reimbursement" at bounding box center [369, 180] width 91 height 14
drag, startPoint x: 252, startPoint y: 195, endPoint x: 413, endPoint y: 195, distance: 161.5
click at [413, 195] on div "TITAN HEALTHCARE MANAGEMENT SOLUTIONS" at bounding box center [430, 196] width 391 height 11
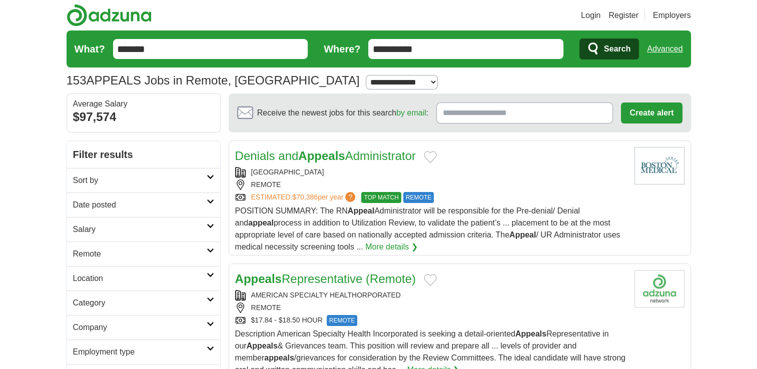
click at [594, 15] on link "Login" at bounding box center [591, 16] width 20 height 12
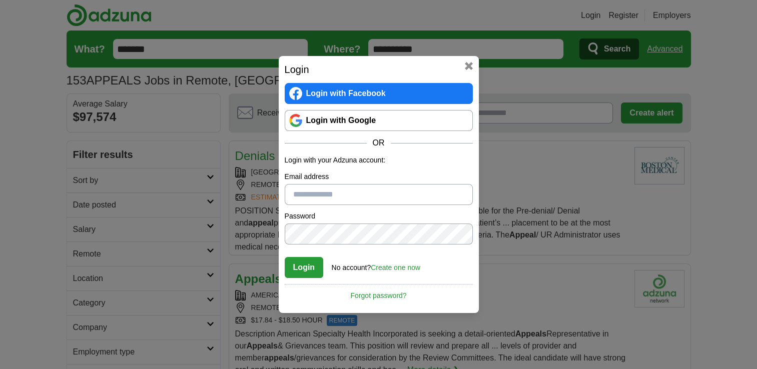
type input "**********"
click at [309, 267] on button "Login" at bounding box center [304, 267] width 39 height 21
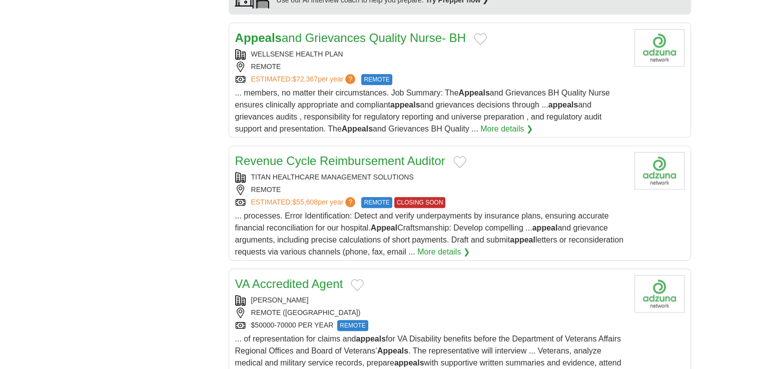
scroll to position [950, 0]
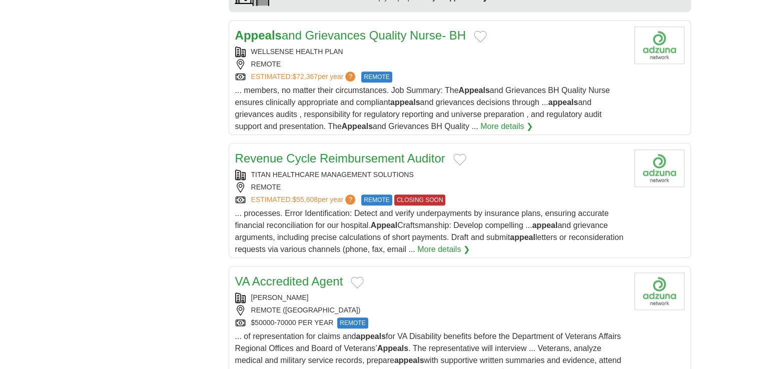
click at [374, 160] on link "Revenue Cycle Reimbursement Auditor" at bounding box center [340, 159] width 210 height 14
drag, startPoint x: 253, startPoint y: 171, endPoint x: 298, endPoint y: 170, distance: 45.5
click at [298, 170] on div "TITAN HEALTHCARE MANAGEMENT SOLUTIONS" at bounding box center [430, 175] width 391 height 11
